Goal: Transaction & Acquisition: Download file/media

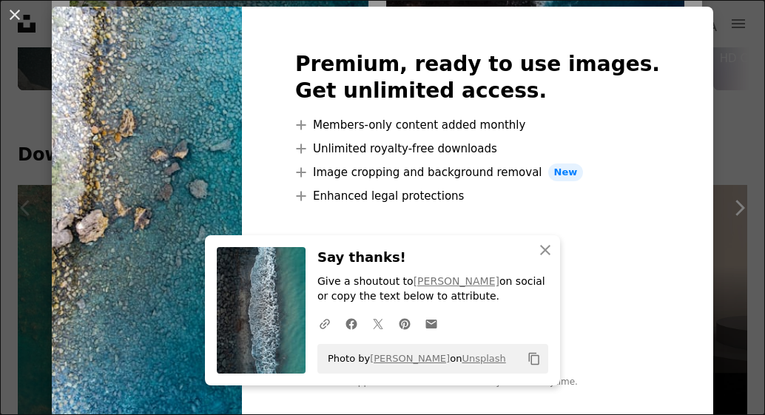
scroll to position [60, 0]
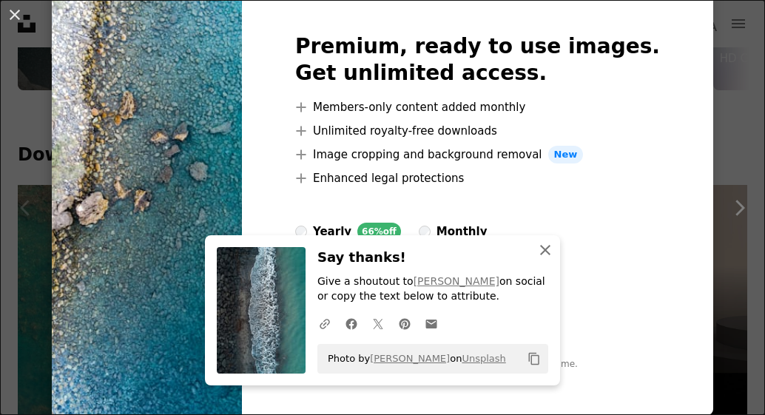
click at [545, 254] on icon "button" at bounding box center [545, 250] width 10 height 10
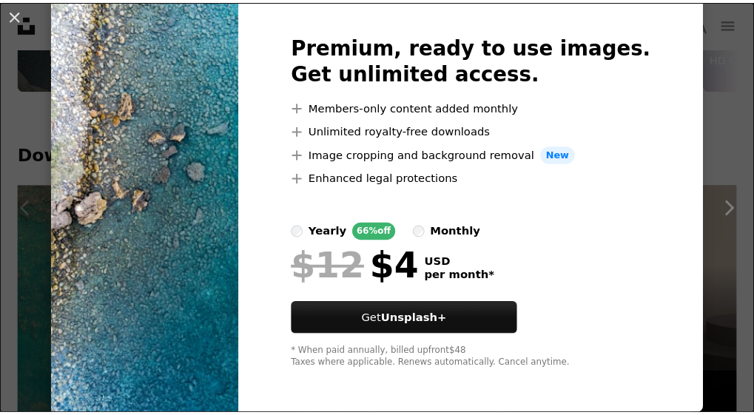
scroll to position [0, 0]
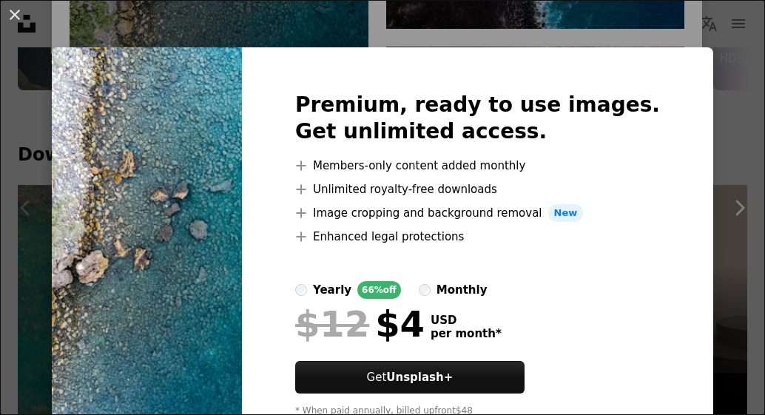
click at [302, 33] on div "An X shape Premium, ready to use images. Get unlimited access. A plus sign Memb…" at bounding box center [382, 207] width 765 height 415
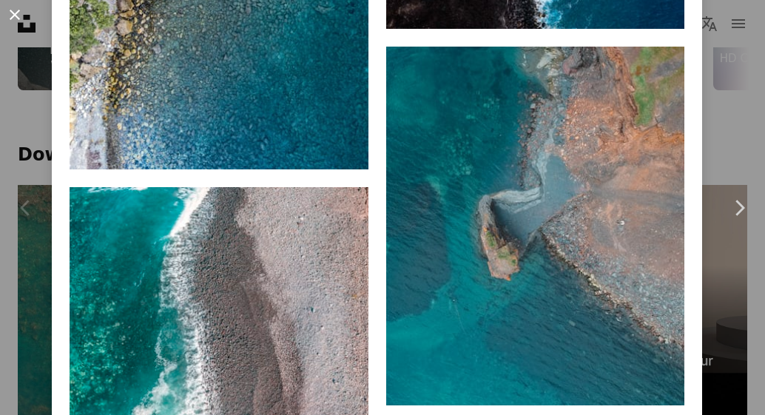
click at [19, 23] on button "An X shape" at bounding box center [15, 15] width 18 height 18
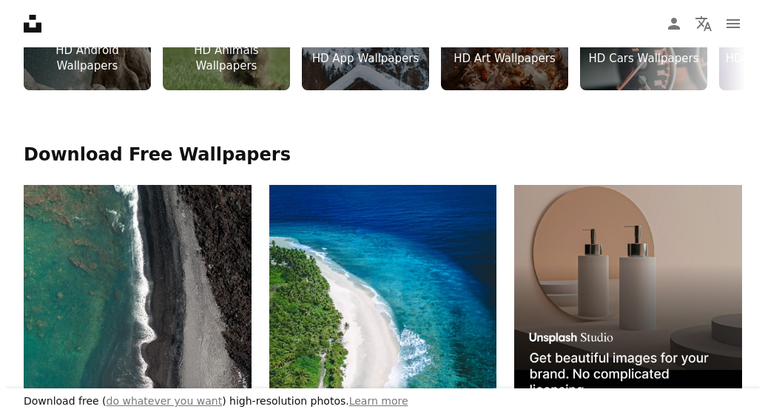
scroll to position [740, 0]
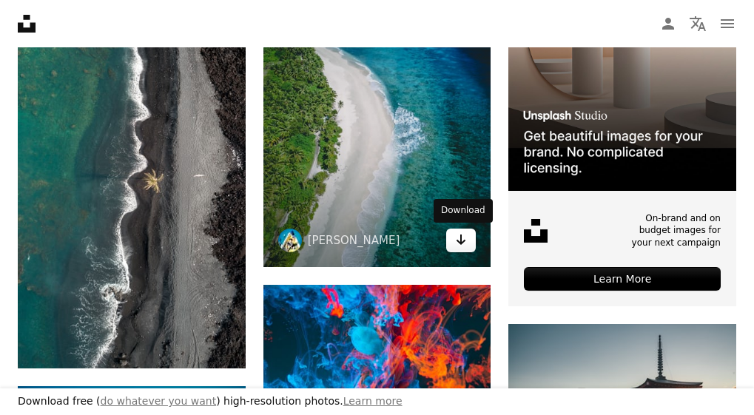
click at [454, 248] on link "Arrow pointing down" at bounding box center [461, 241] width 30 height 24
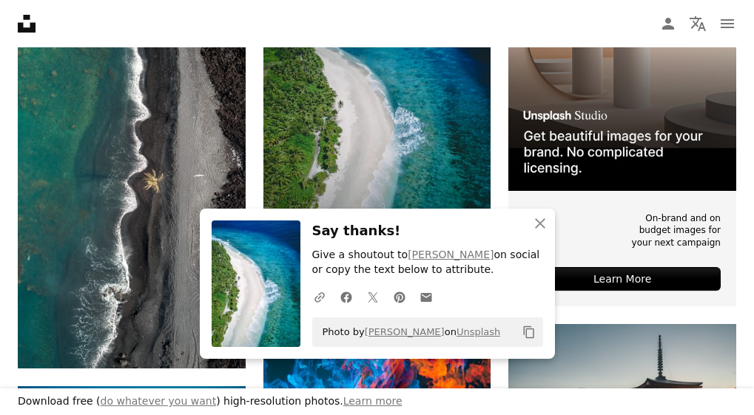
click at [361, 170] on img at bounding box center [378, 115] width 228 height 304
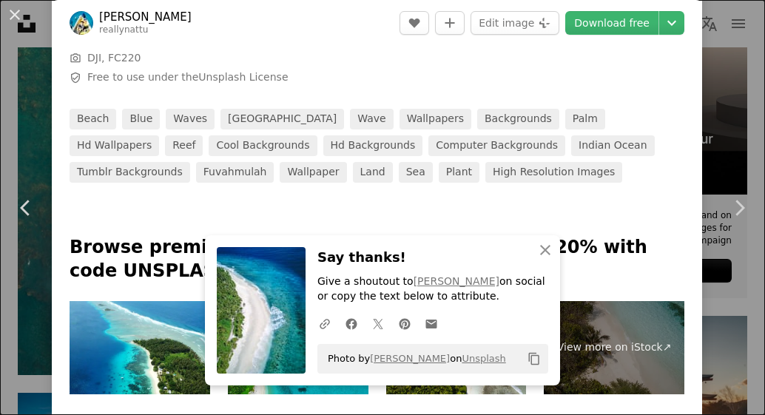
scroll to position [740, 0]
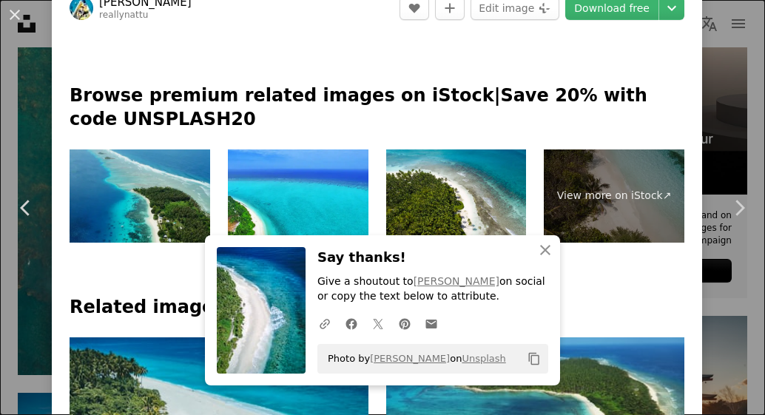
click at [132, 187] on img at bounding box center [140, 197] width 141 height 94
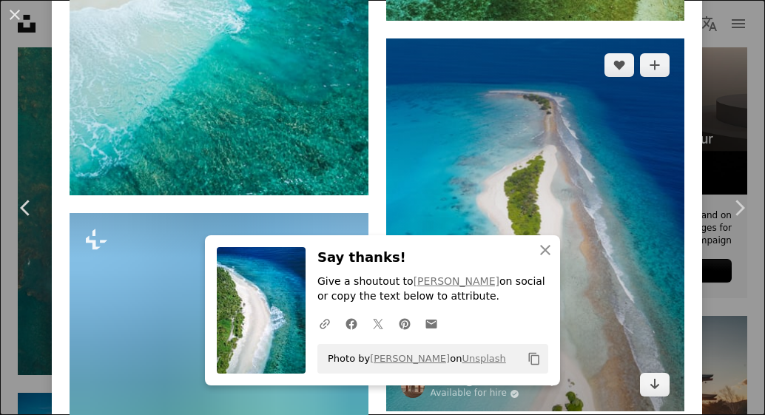
scroll to position [1480, 0]
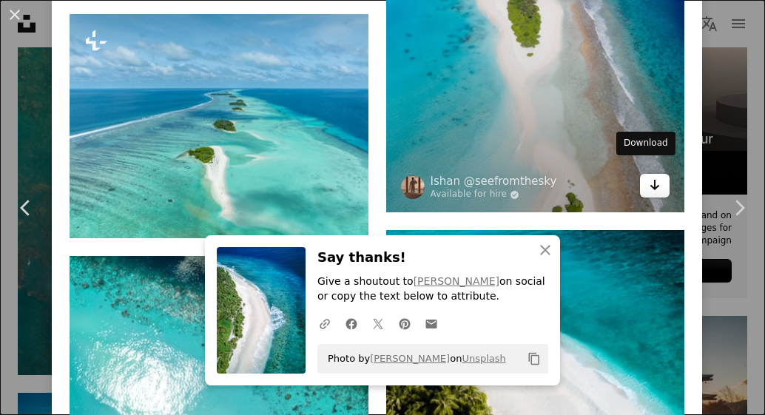
click at [649, 178] on icon "Arrow pointing down" at bounding box center [655, 185] width 12 height 18
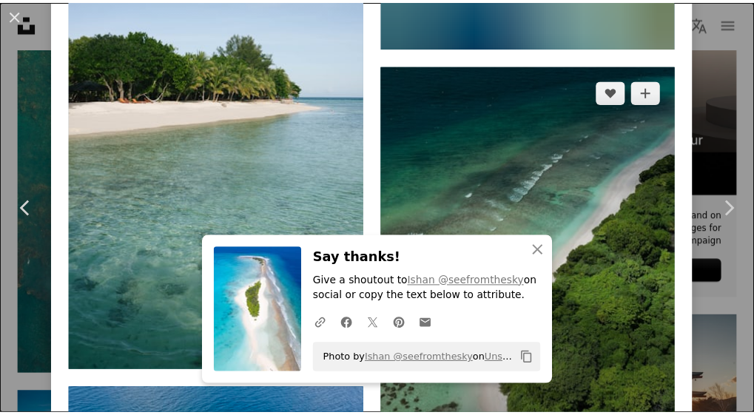
scroll to position [2295, 0]
